Goal: Find specific page/section: Find specific page/section

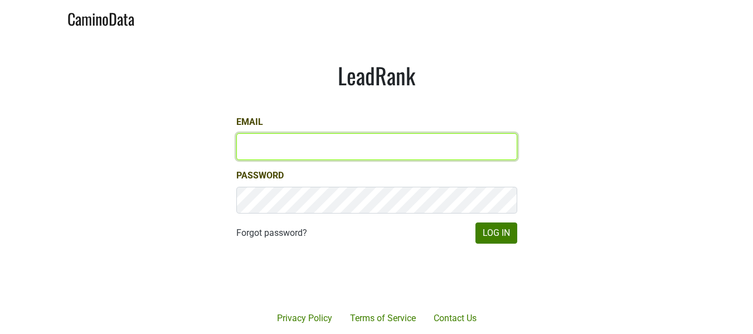
drag, startPoint x: 0, startPoint y: 0, endPoint x: 323, endPoint y: 147, distance: 354.6
click at [323, 147] on input "Email" at bounding box center [376, 146] width 281 height 27
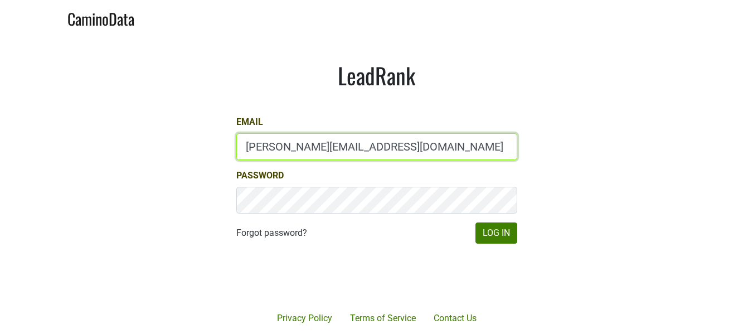
type input "natalie@jonata.com"
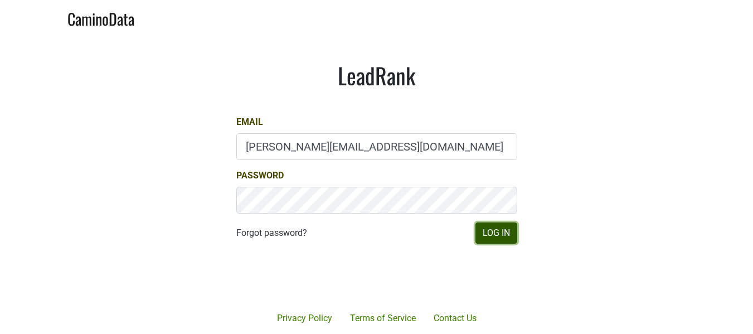
click at [500, 229] on button "Log In" at bounding box center [496, 232] width 42 height 21
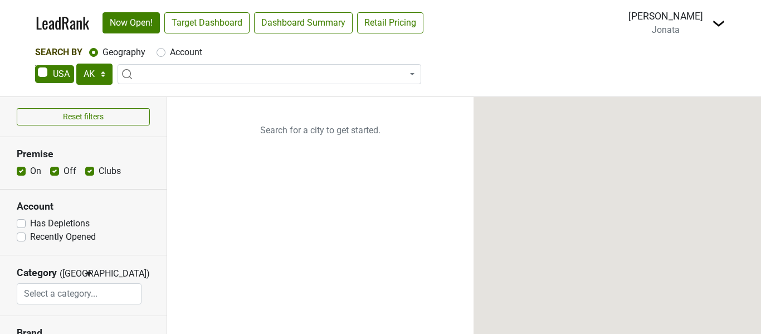
select select "[GEOGRAPHIC_DATA]"
select select
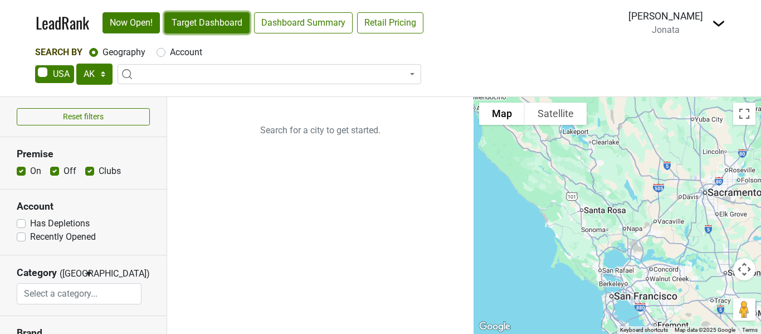
click at [216, 27] on link "Target Dashboard" at bounding box center [206, 22] width 85 height 21
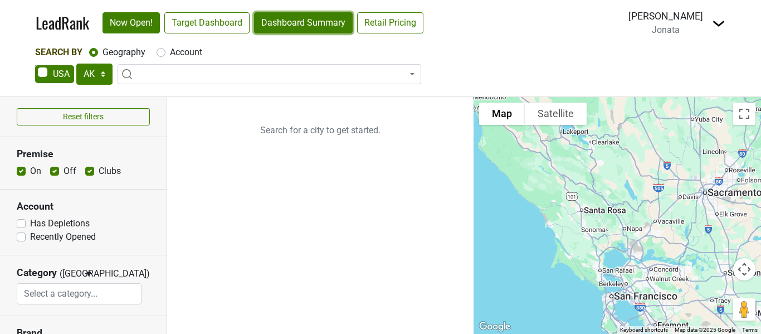
click at [320, 25] on link "Dashboard Summary" at bounding box center [303, 22] width 99 height 21
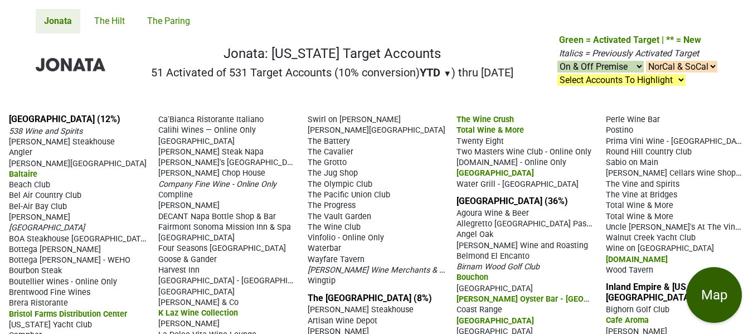
click at [711, 294] on button "Map" at bounding box center [714, 295] width 56 height 56
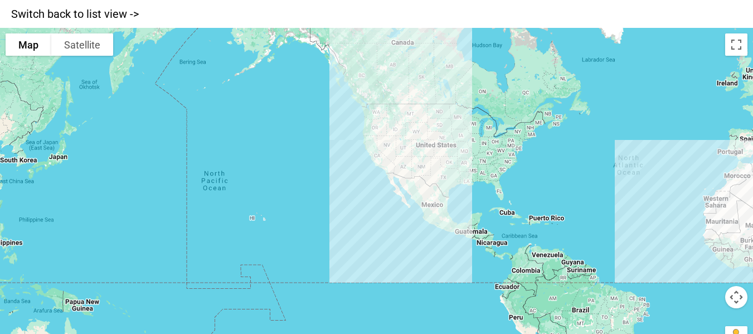
click at [446, 182] on div at bounding box center [376, 195] width 753 height 334
